Goal: Task Accomplishment & Management: Use online tool/utility

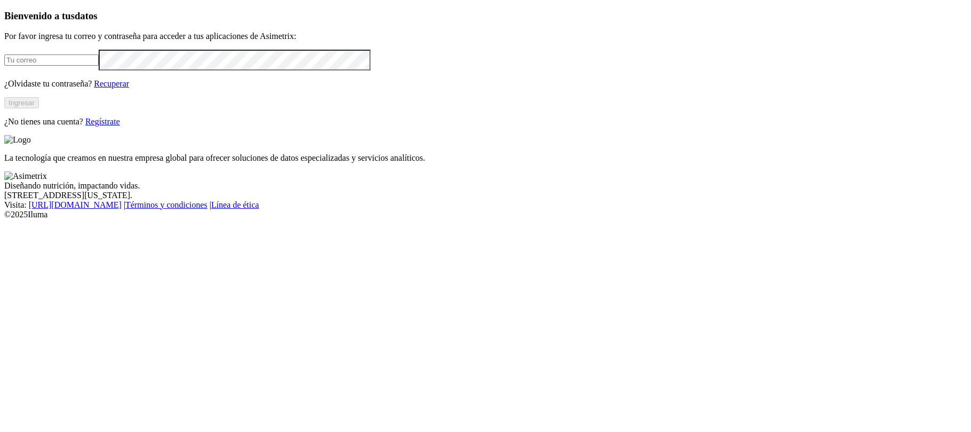
type input "[PERSON_NAME][EMAIL_ADDRESS][PERSON_NAME][DOMAIN_NAME]"
click at [39, 108] on button "Ingresar" at bounding box center [21, 102] width 35 height 11
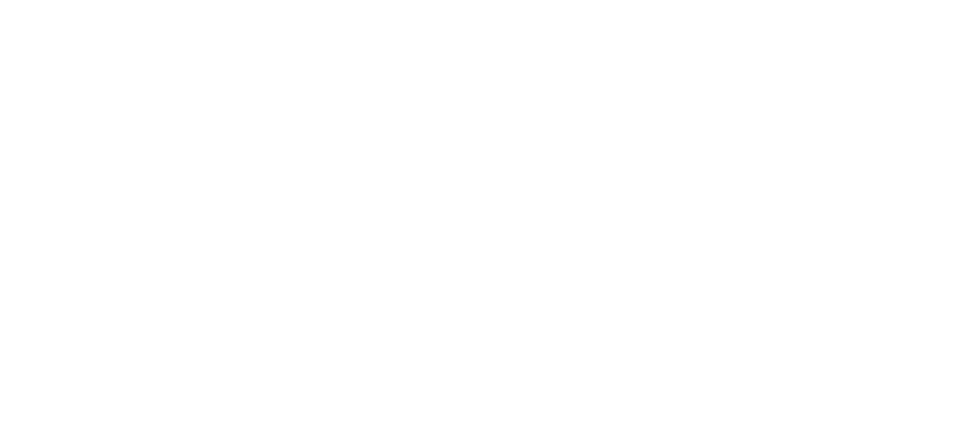
click at [19, 201] on icon at bounding box center [20, 217] width 33 height 33
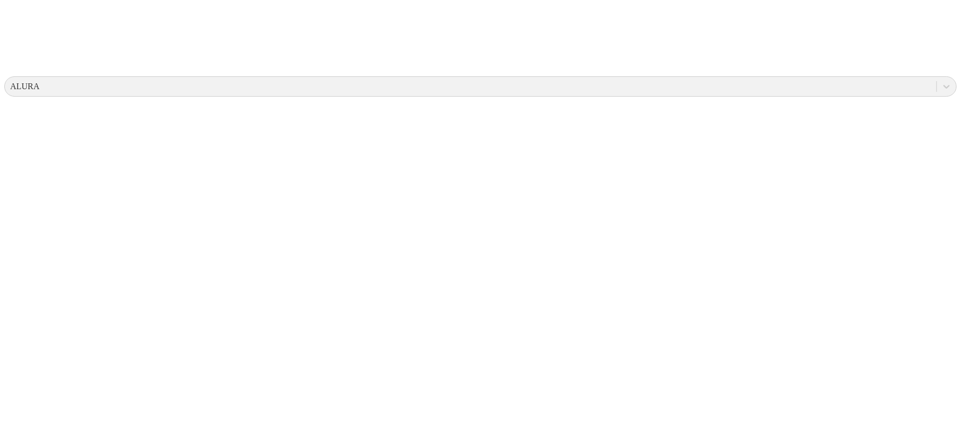
scroll to position [375, 0]
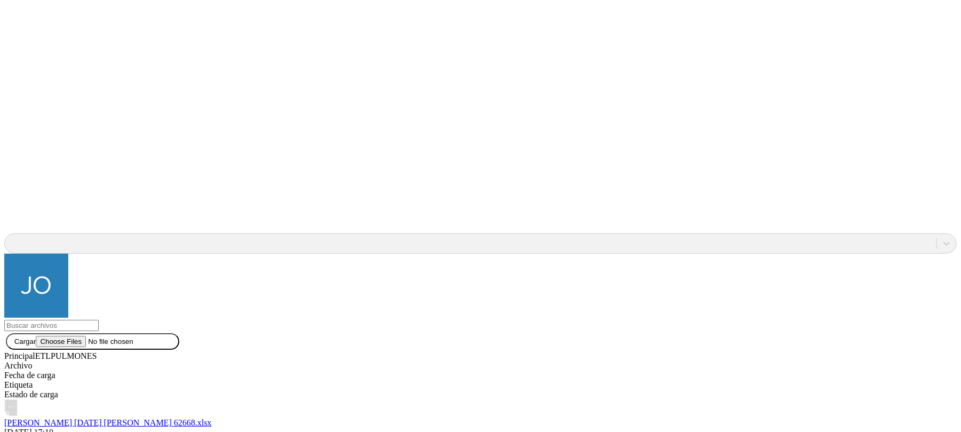
scroll to position [1018, 0]
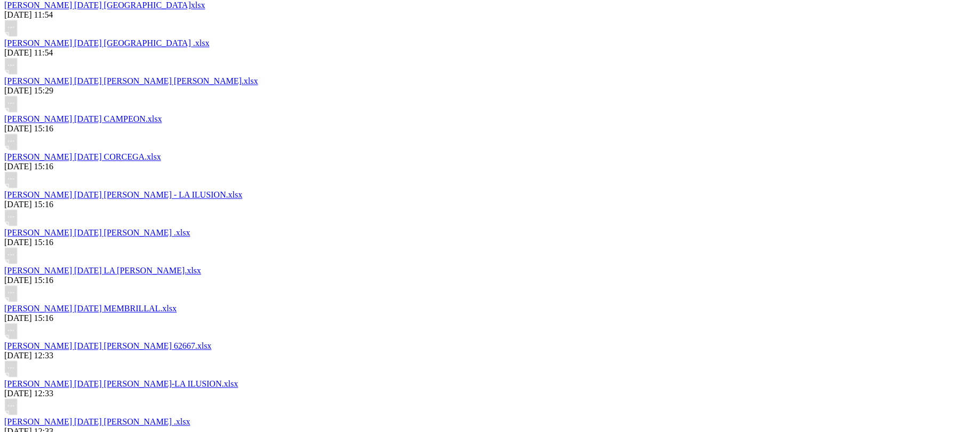
scroll to position [1662, 0]
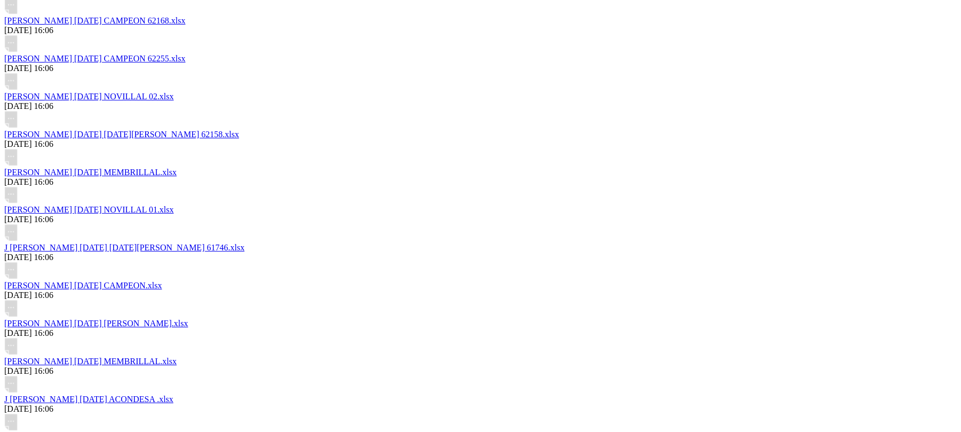
scroll to position [2403, 0]
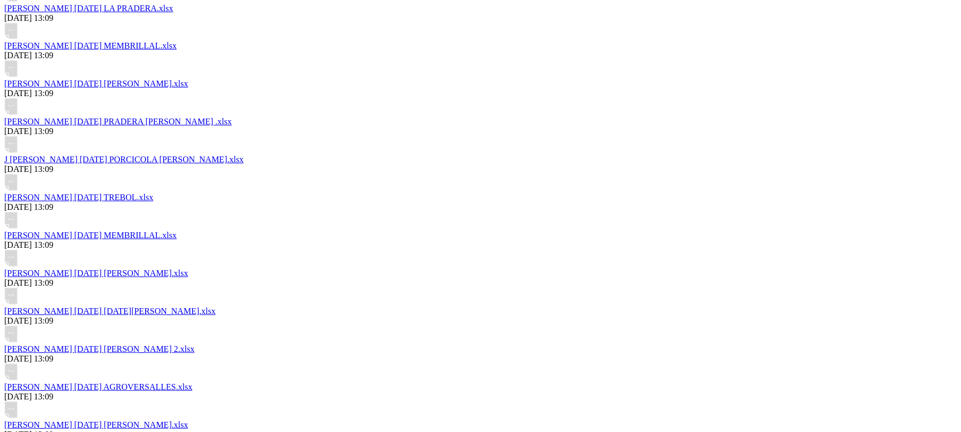
scroll to position [3167, 0]
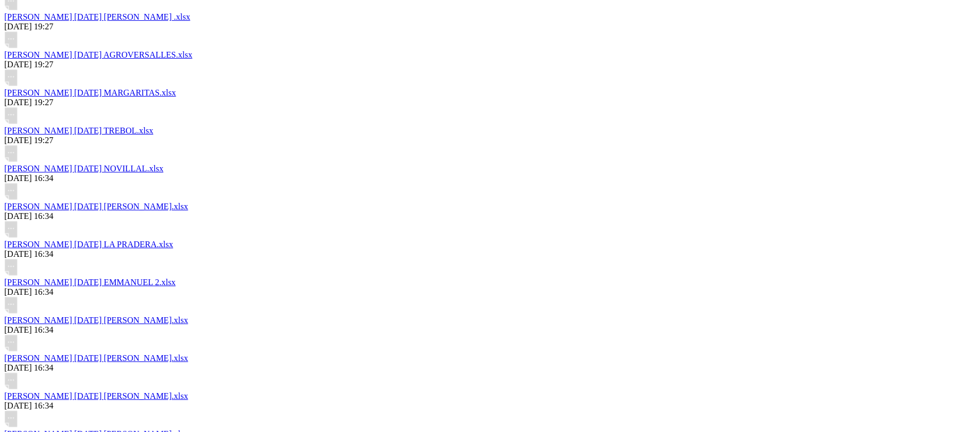
scroll to position [3932, 0]
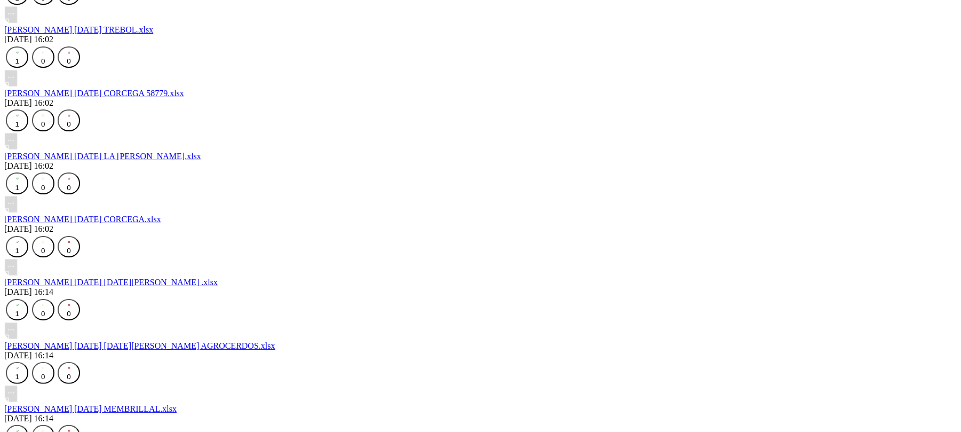
scroll to position [4697, 0]
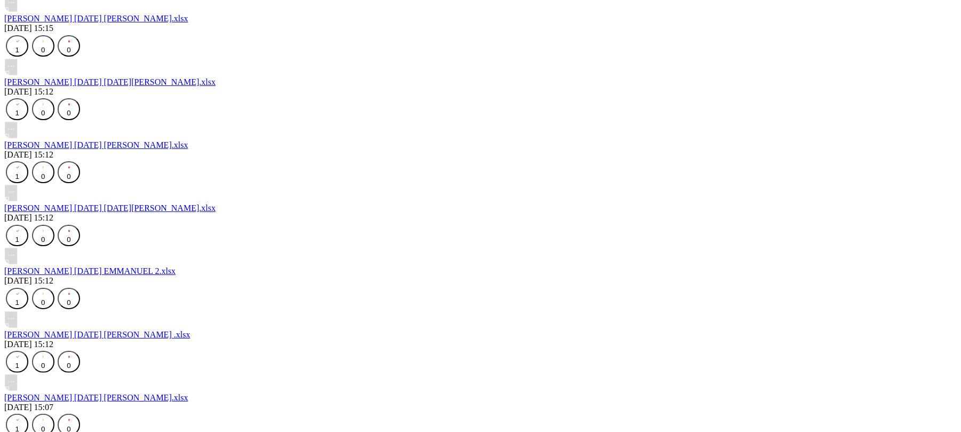
scroll to position [5461, 0]
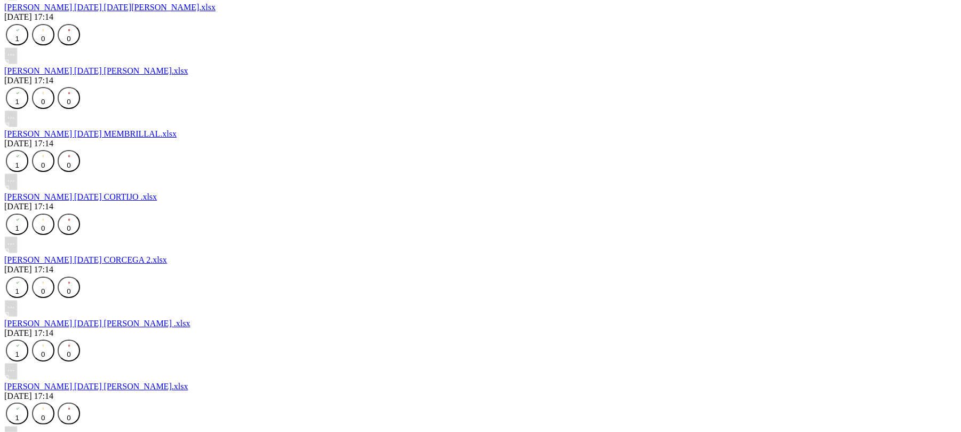
scroll to position [6226, 0]
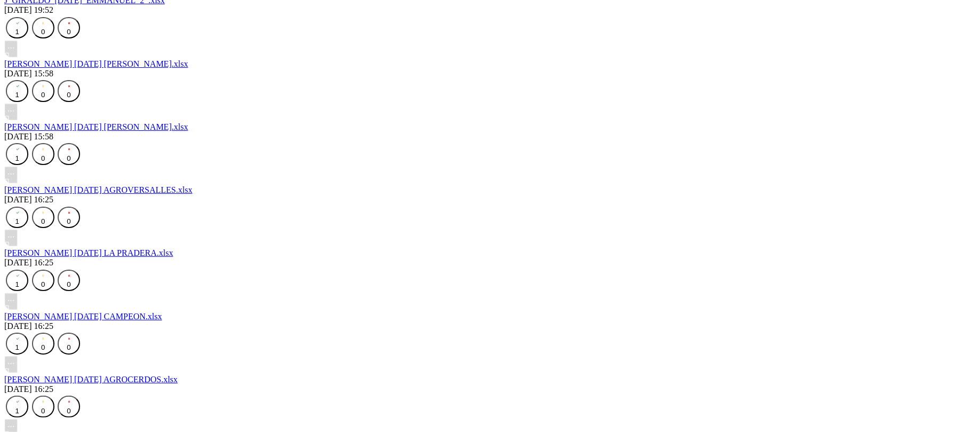
scroll to position [6991, 0]
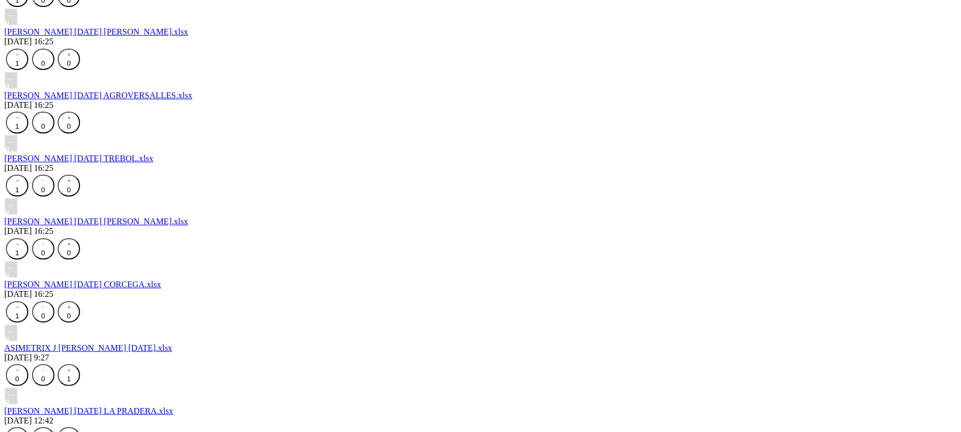
scroll to position [7755, 0]
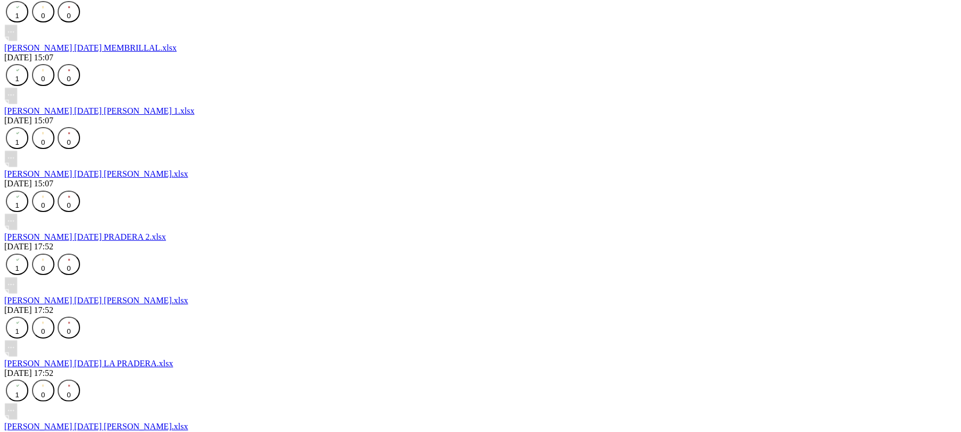
scroll to position [8520, 0]
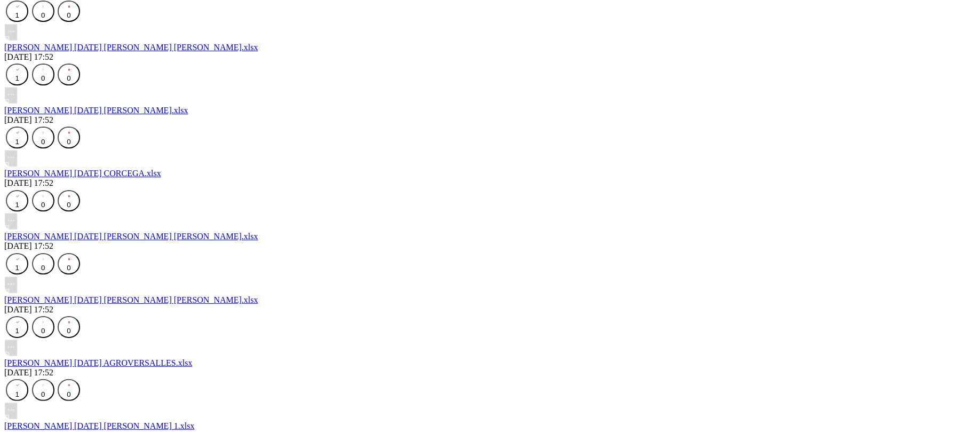
scroll to position [9285, 0]
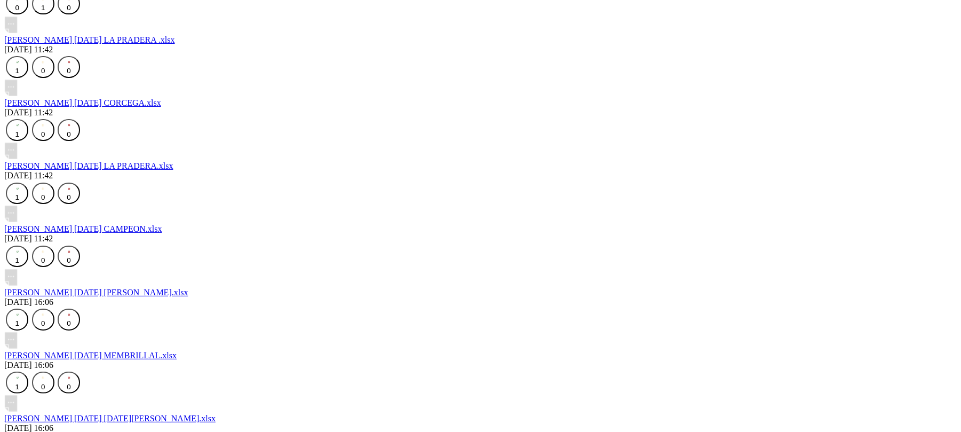
scroll to position [10049, 0]
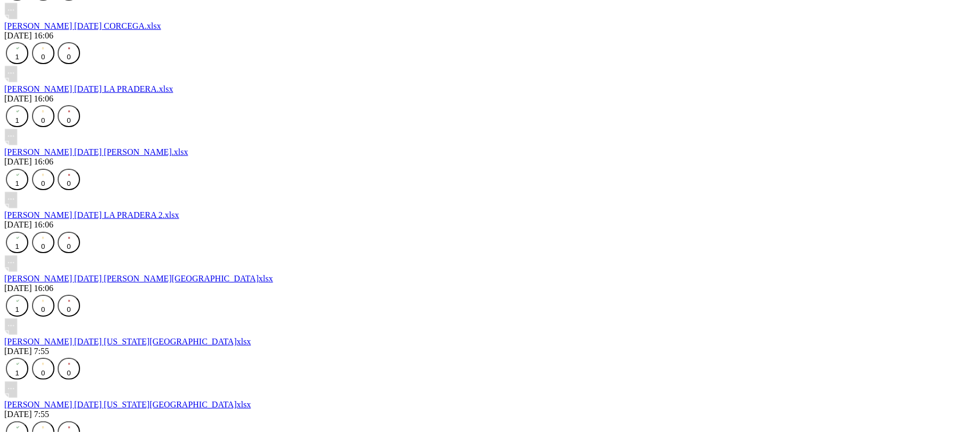
scroll to position [10814, 0]
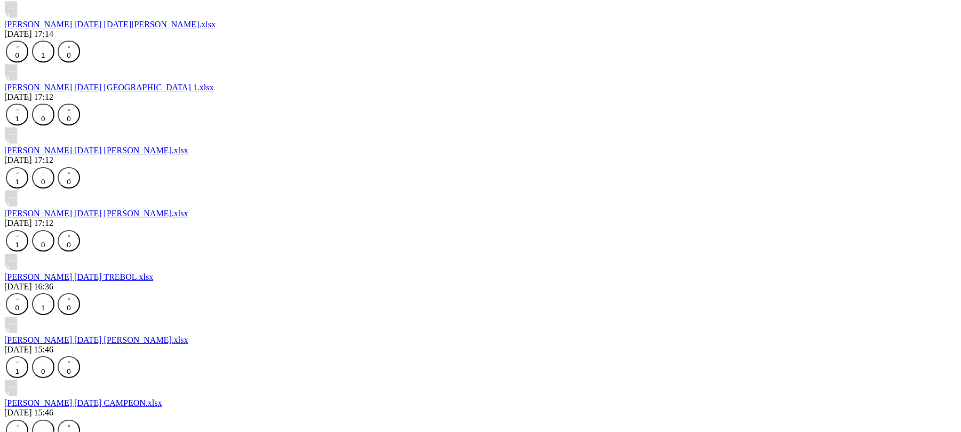
scroll to position [11579, 0]
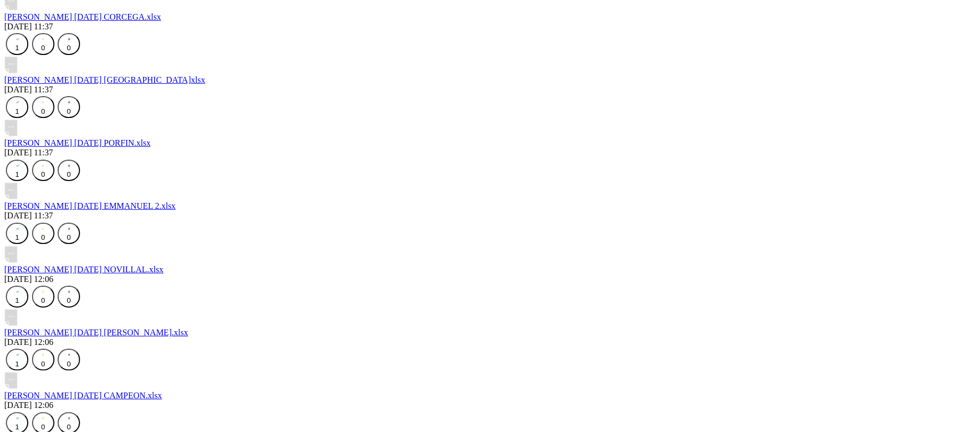
scroll to position [12343, 0]
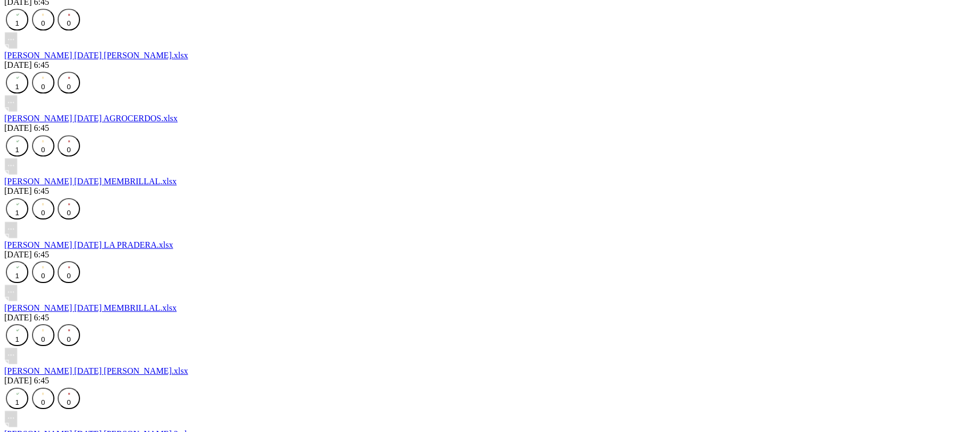
scroll to position [13873, 0]
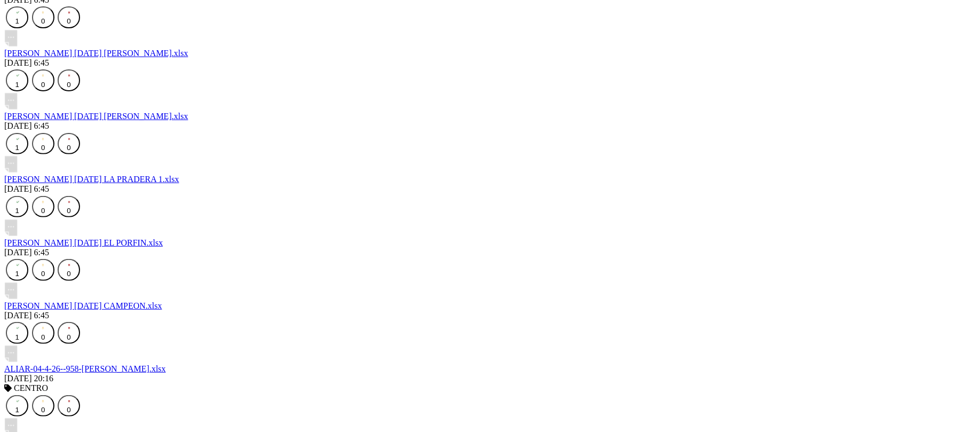
scroll to position [14637, 0]
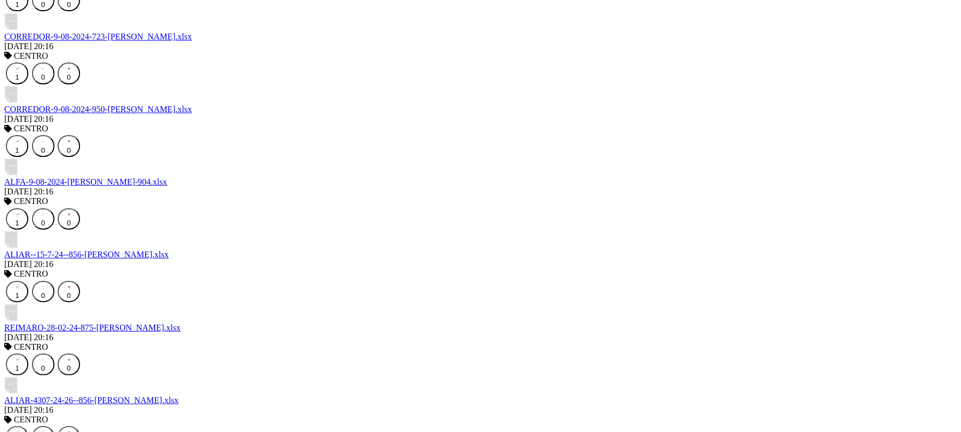
scroll to position [15402, 0]
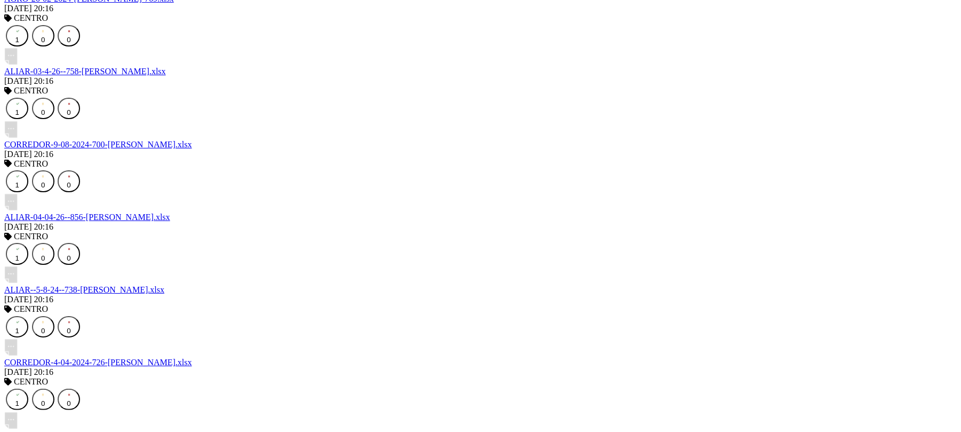
scroll to position [16167, 0]
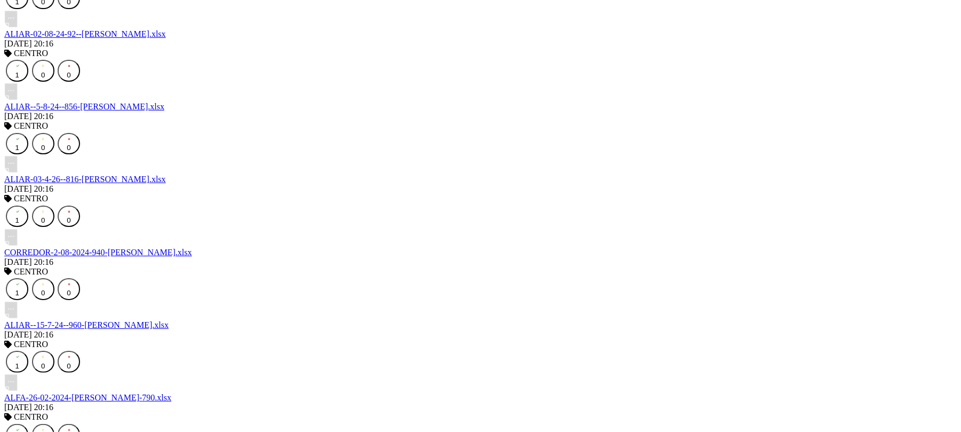
scroll to position [16931, 0]
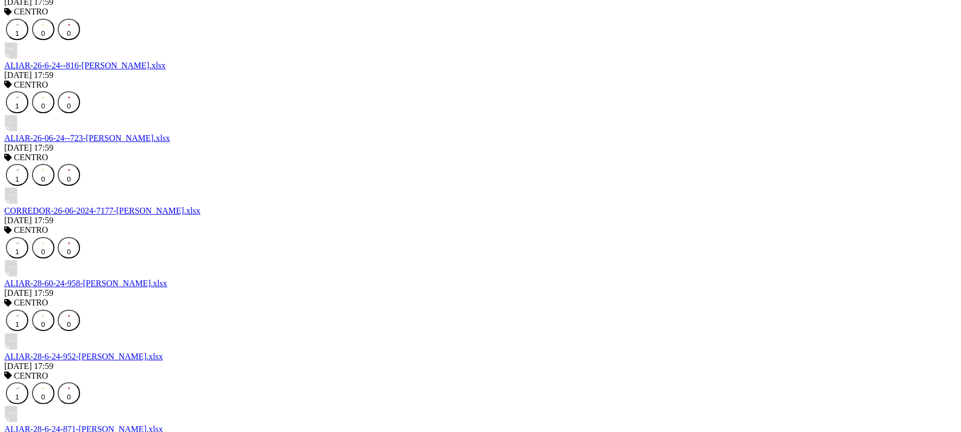
scroll to position [17696, 0]
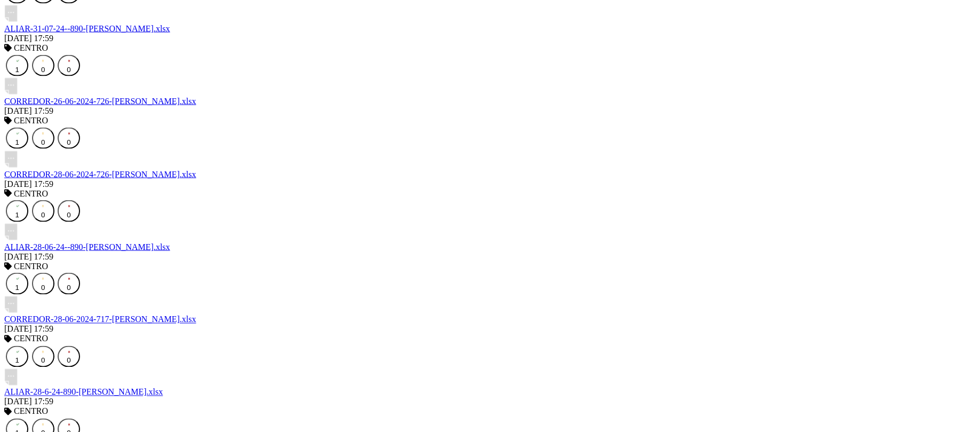
scroll to position [18461, 0]
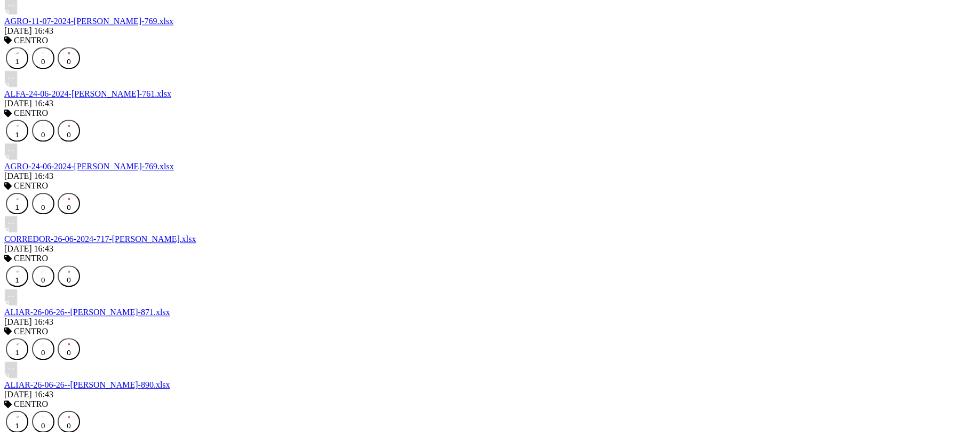
scroll to position [19196, 0]
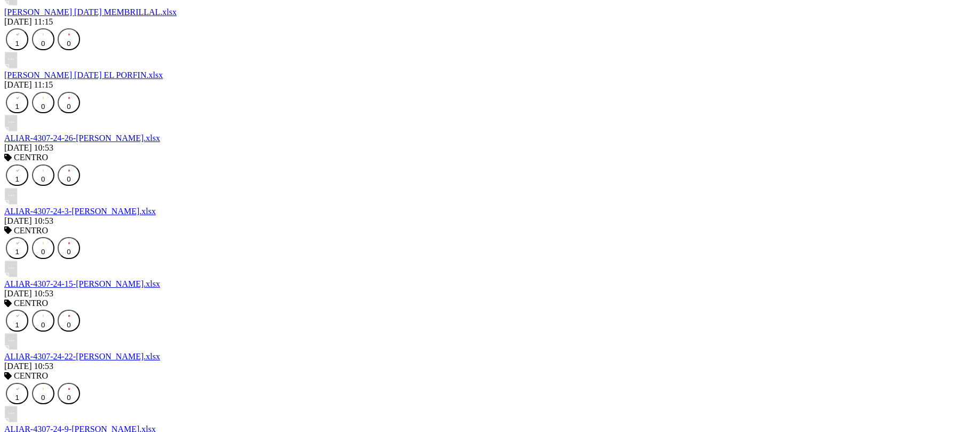
scroll to position [19840, 0]
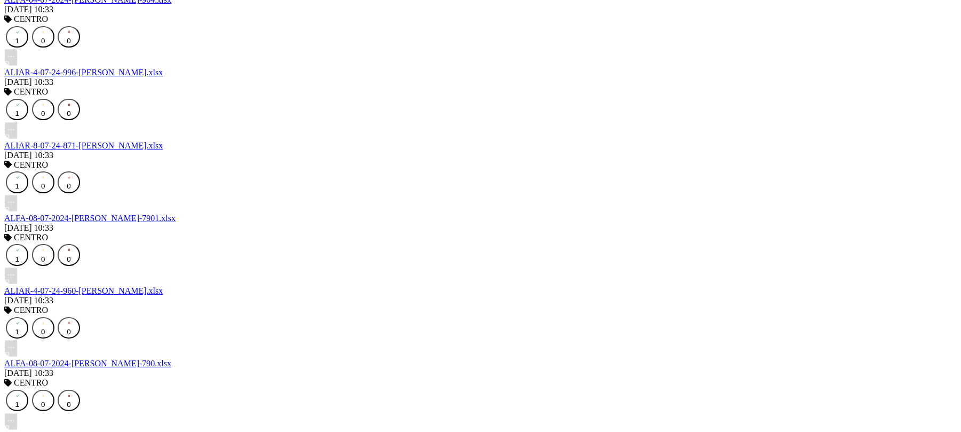
scroll to position [20484, 0]
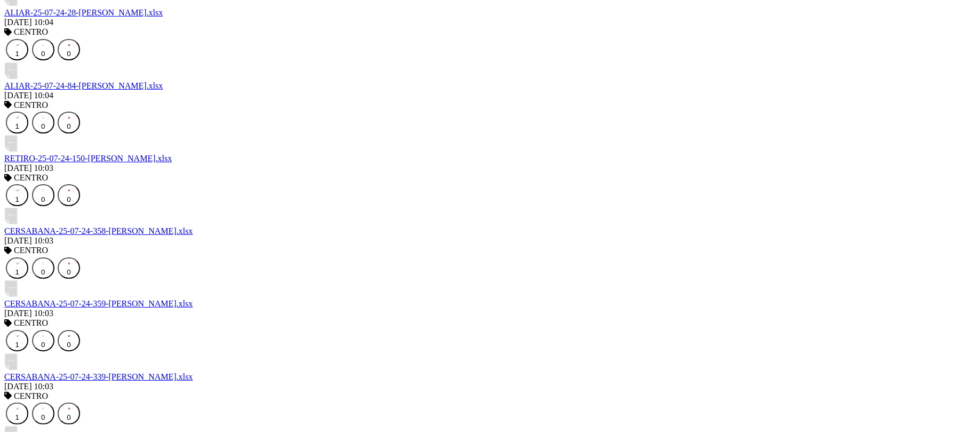
scroll to position [21128, 0]
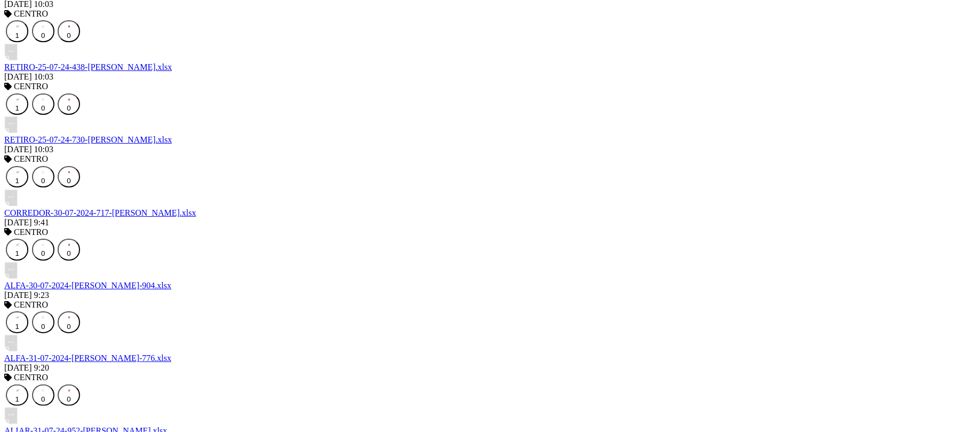
scroll to position [21558, 0]
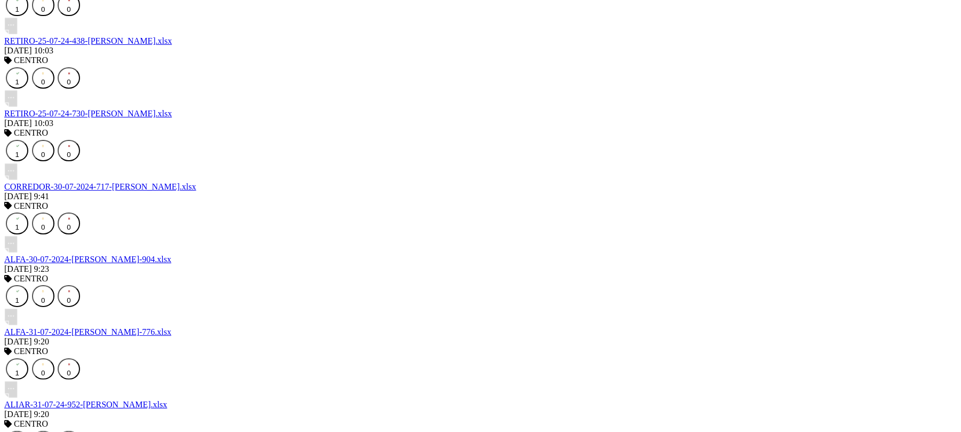
scroll to position [21630, 0]
